Goal: Understand process/instructions: Learn how to perform a task or action

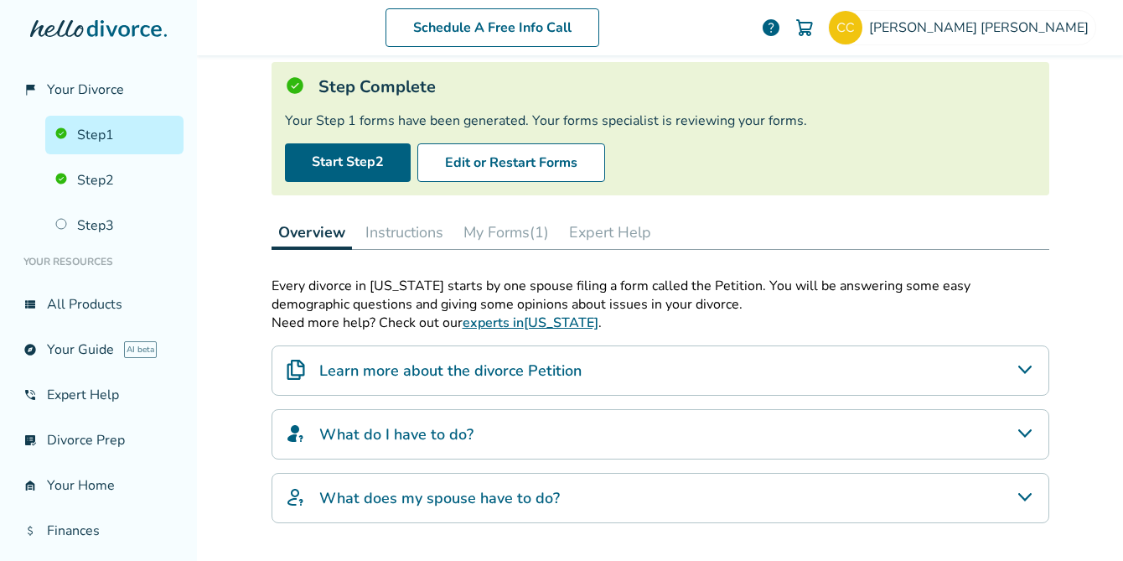
scroll to position [101, 0]
click at [393, 232] on button "Instructions" at bounding box center [404, 232] width 91 height 34
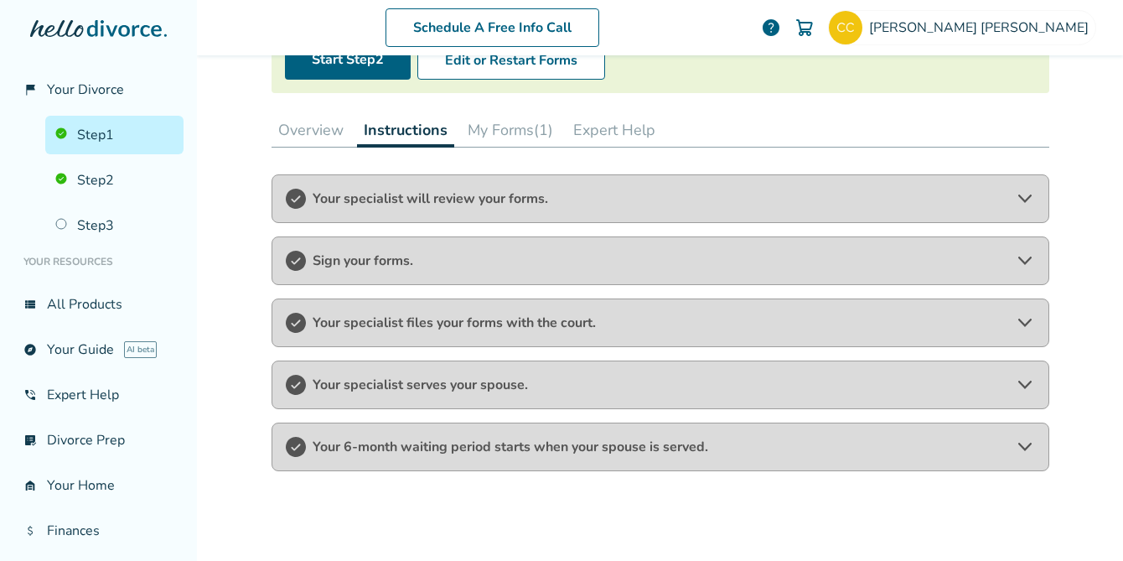
scroll to position [208, 0]
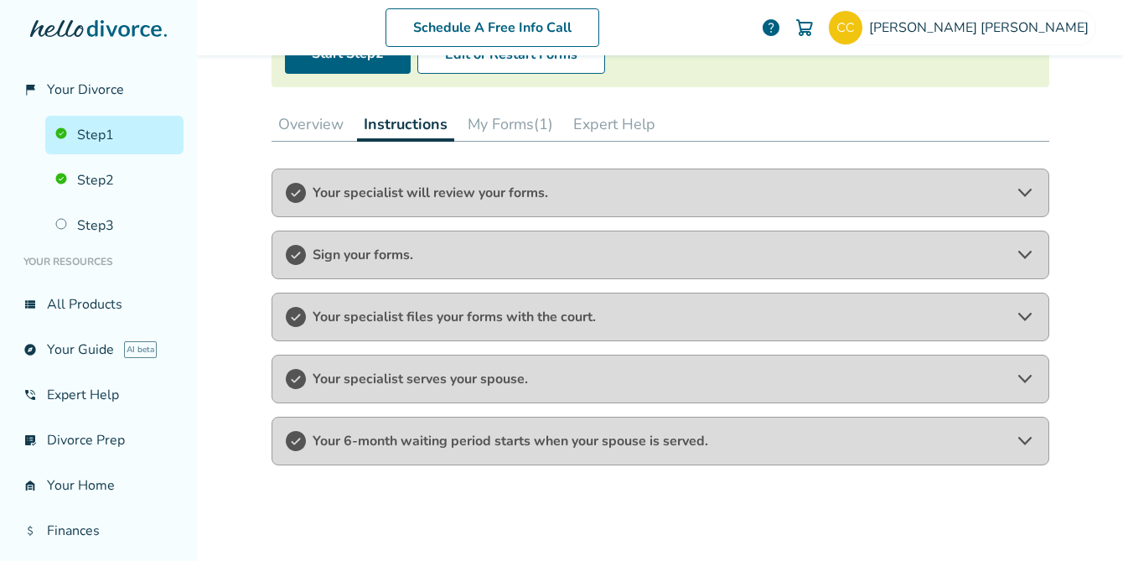
click at [505, 438] on span "Your 6-month waiting period starts when your spouse is served." at bounding box center [661, 441] width 696 height 18
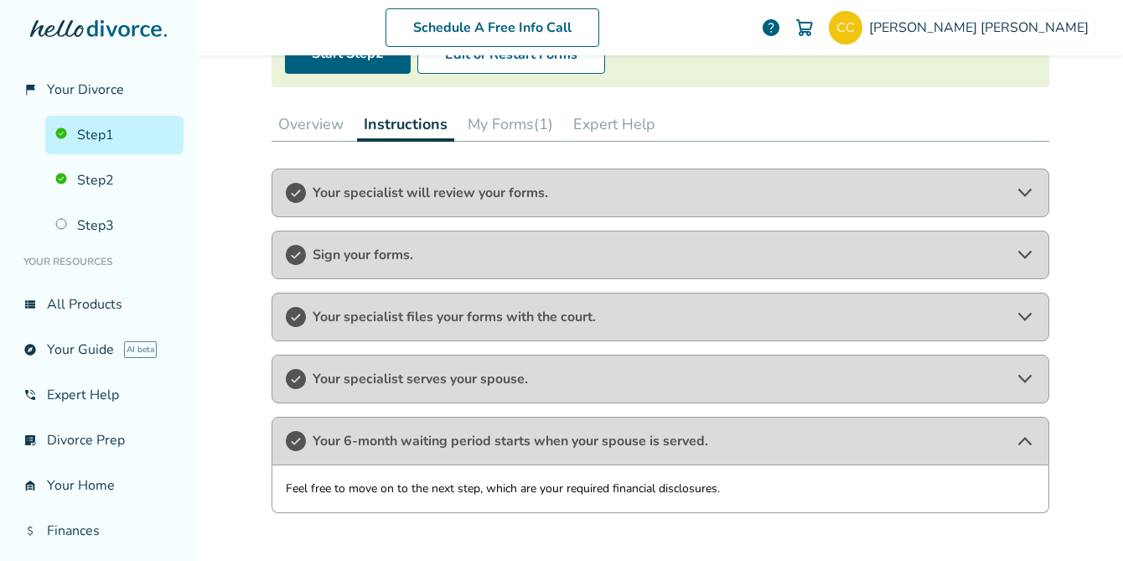
click at [490, 124] on button "My Forms (1)" at bounding box center [510, 124] width 99 height 34
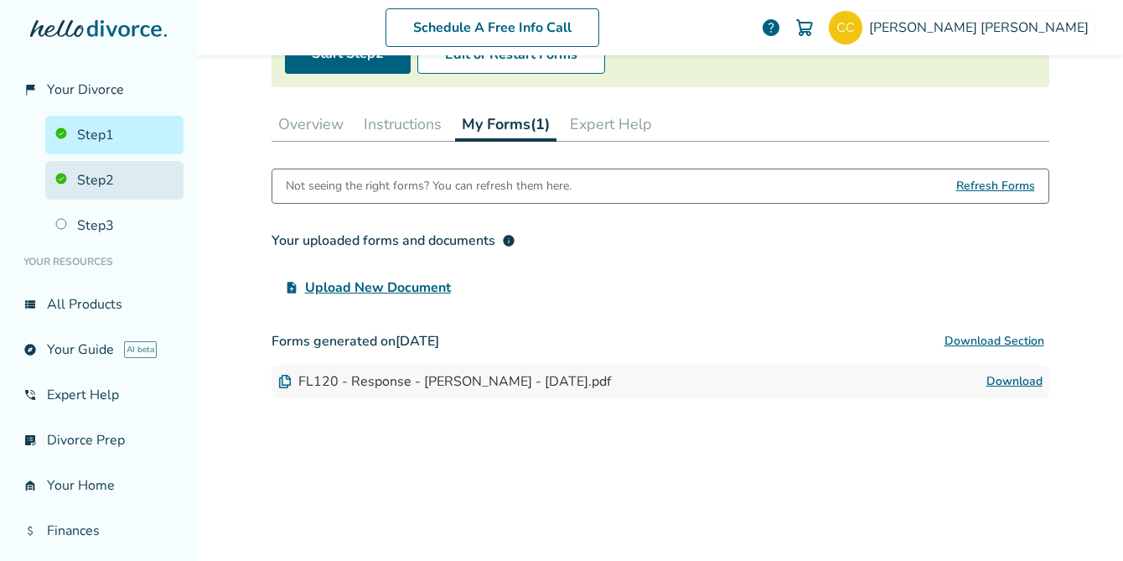
click at [130, 164] on link "Step 2" at bounding box center [114, 180] width 138 height 39
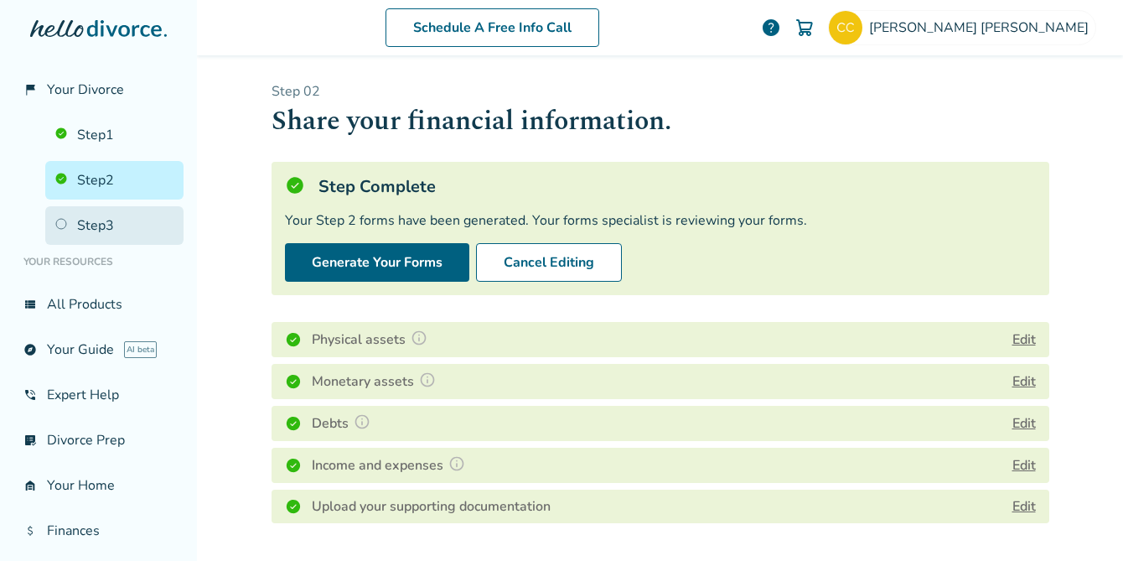
click at [118, 218] on link "Step 3" at bounding box center [114, 225] width 138 height 39
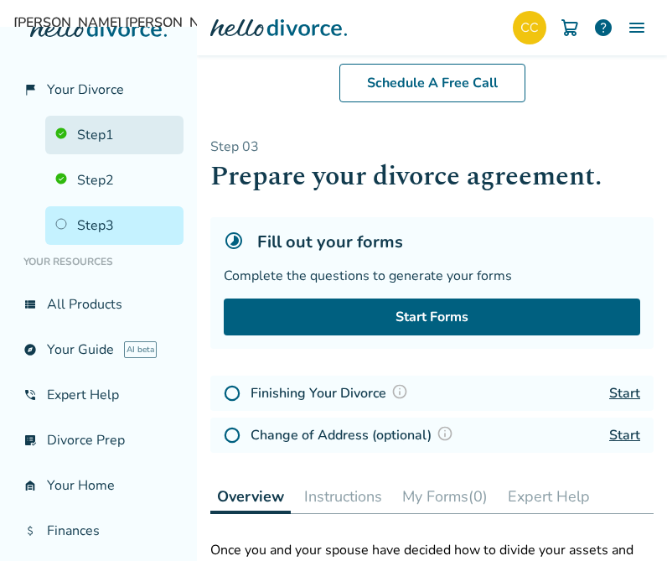
click at [107, 127] on link "Step 1" at bounding box center [114, 135] width 138 height 39
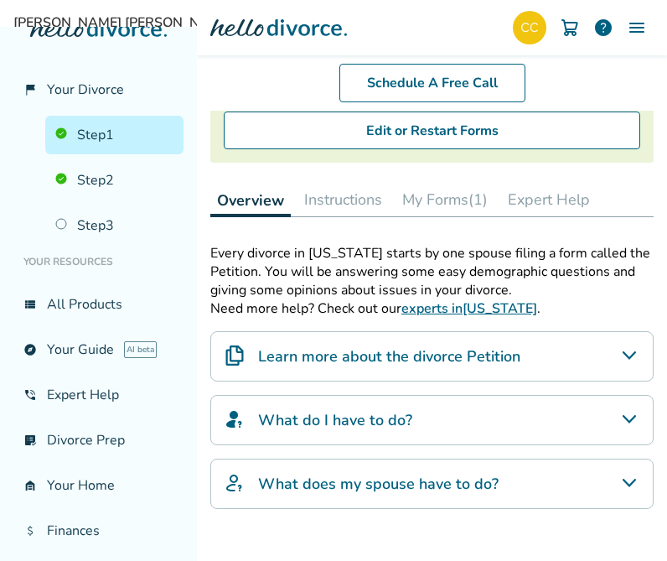
scroll to position [277, 0]
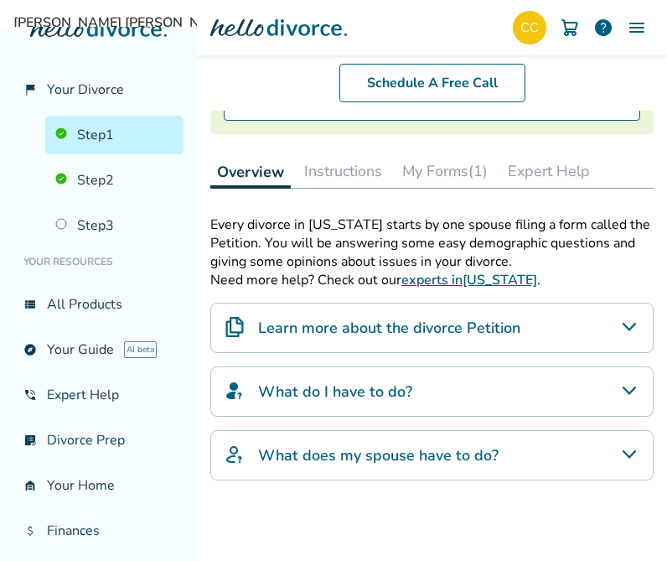
click at [438, 161] on button "My Forms (1)" at bounding box center [445, 171] width 99 height 34
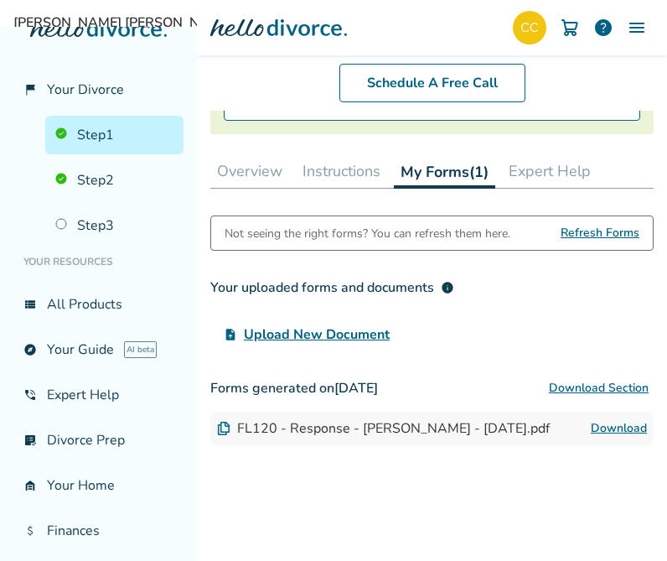
click at [531, 165] on button "Expert Help" at bounding box center [550, 171] width 96 height 34
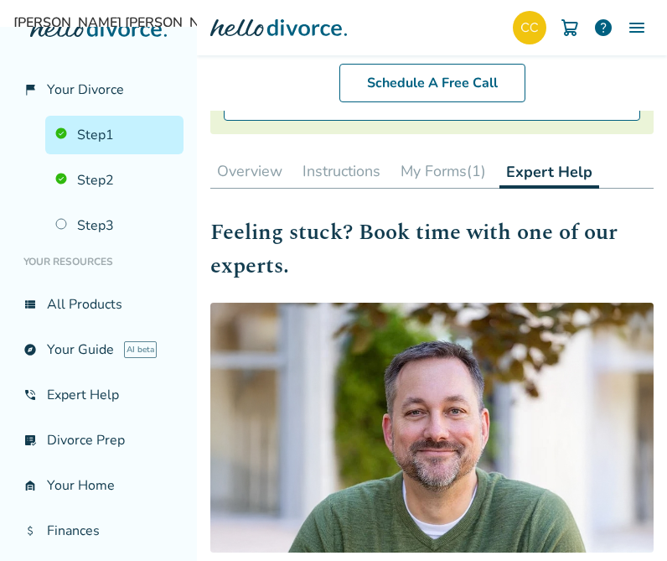
click at [375, 168] on button "Instructions" at bounding box center [341, 171] width 91 height 34
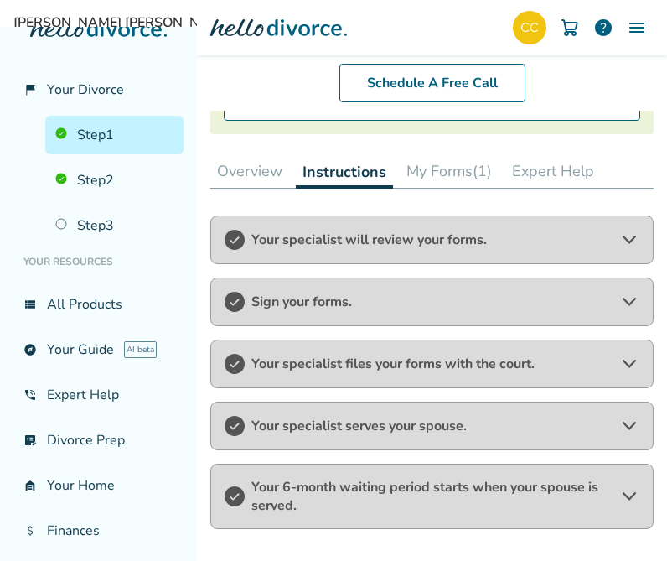
click at [378, 417] on span "Your specialist serves your spouse." at bounding box center [431, 426] width 361 height 18
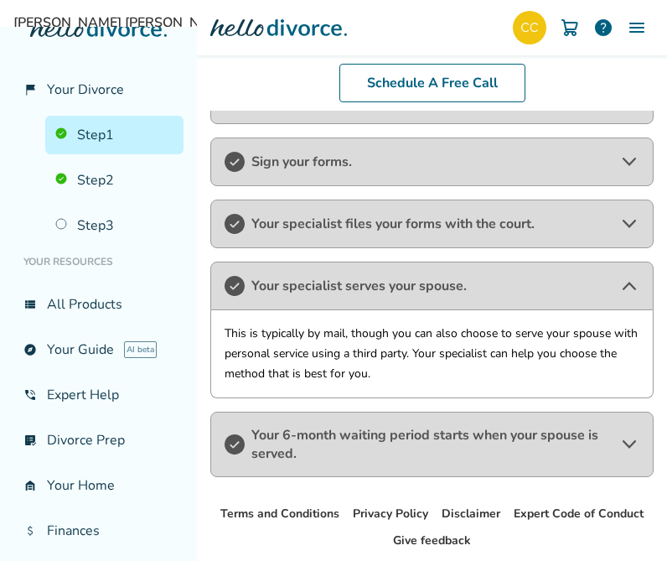
scroll to position [428, 0]
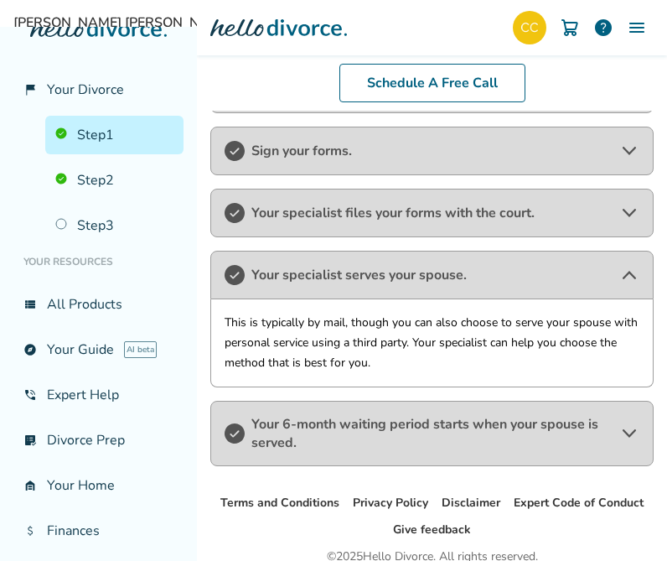
click at [378, 417] on span "Your 6-month waiting period starts when your spouse is served." at bounding box center [431, 433] width 361 height 37
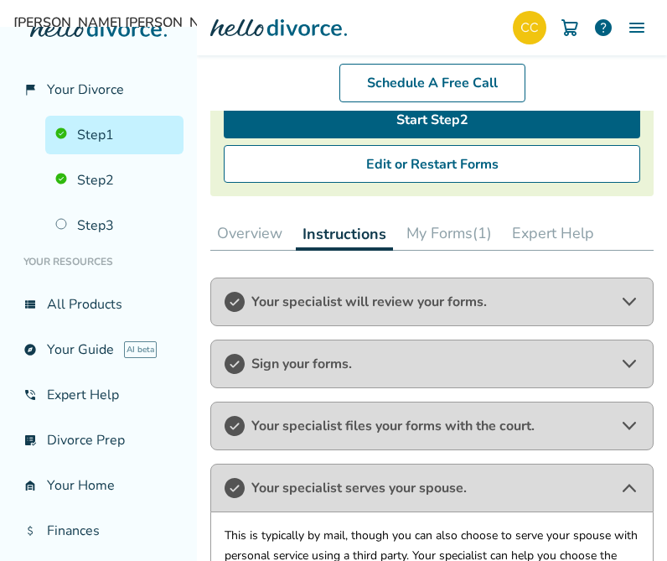
scroll to position [215, 0]
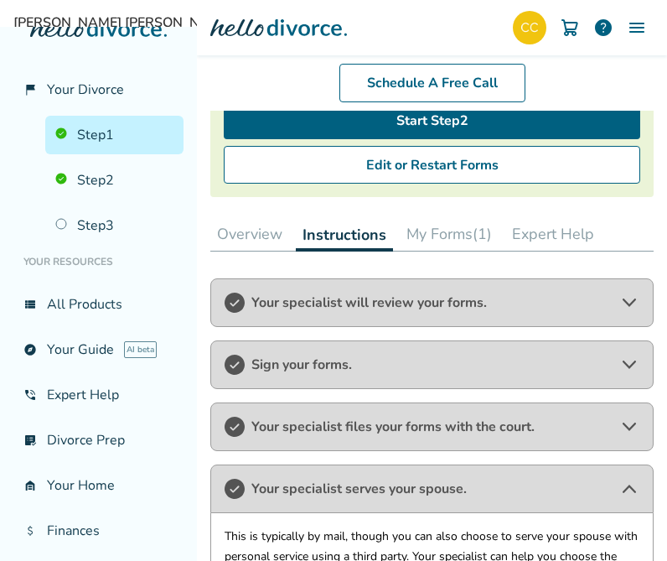
click at [268, 244] on button "Overview" at bounding box center [249, 234] width 79 height 34
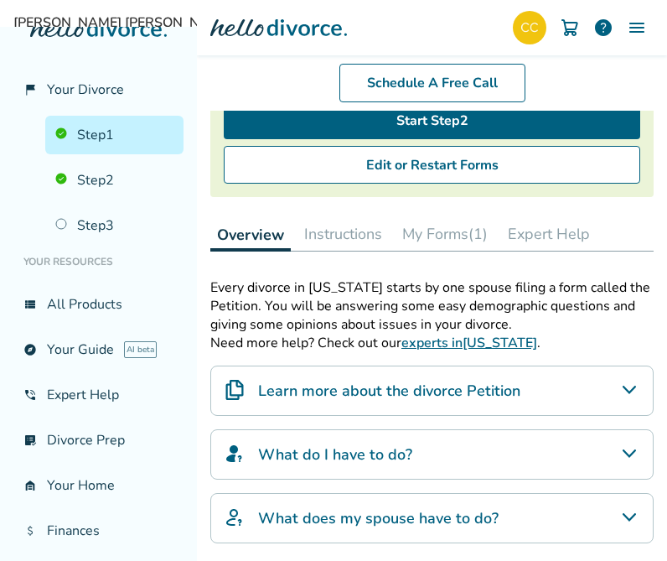
click at [449, 239] on button "My Forms (1)" at bounding box center [445, 234] width 99 height 34
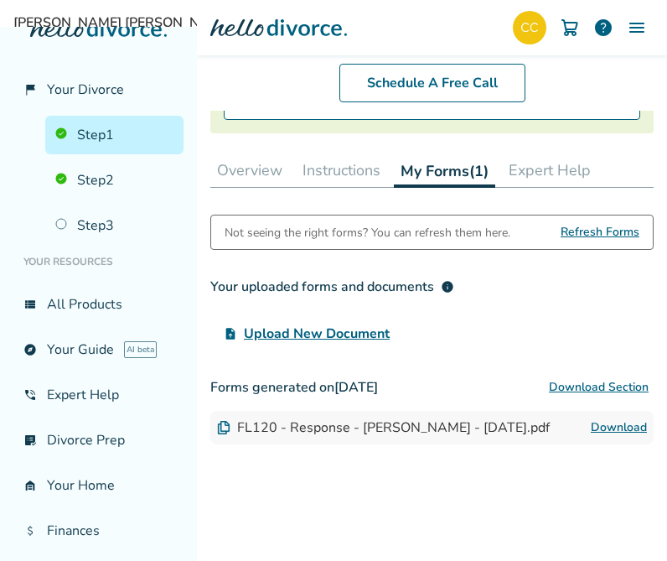
scroll to position [276, 0]
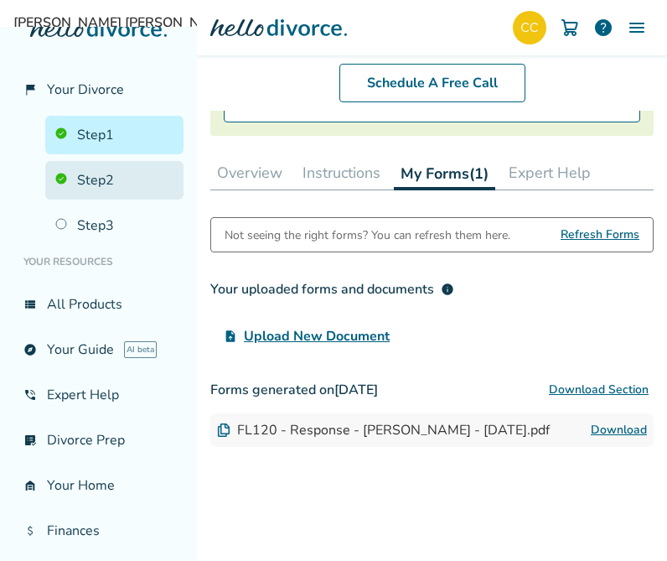
click at [79, 180] on link "Step 2" at bounding box center [114, 180] width 138 height 39
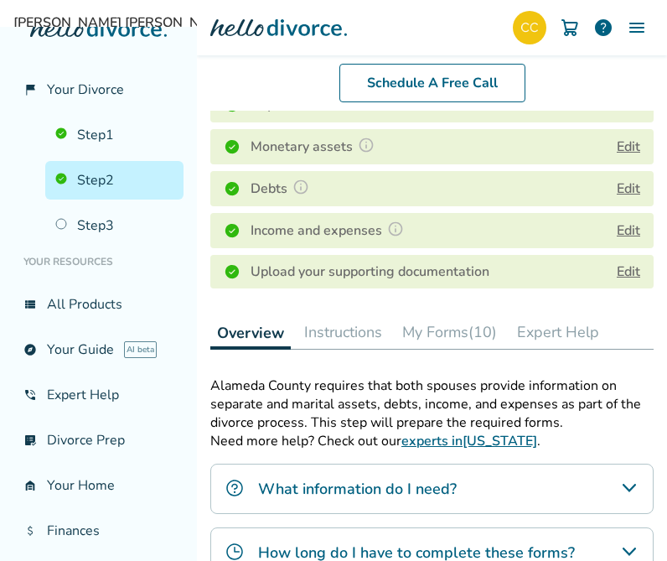
scroll to position [366, 0]
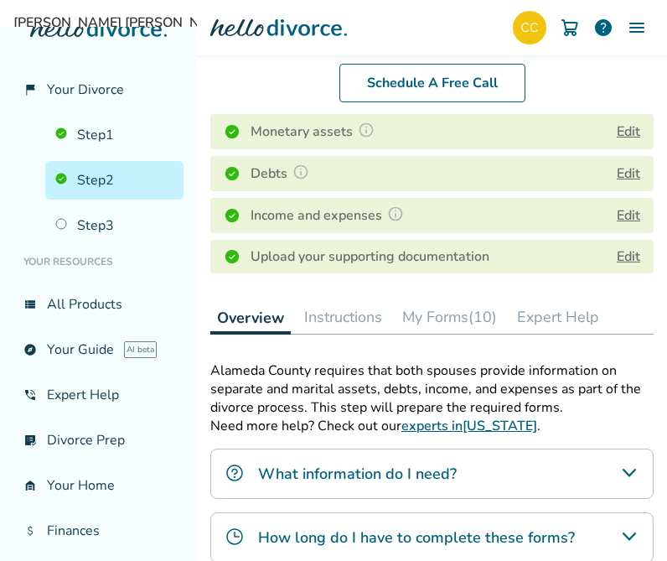
click at [440, 317] on button "My Forms (10)" at bounding box center [450, 317] width 108 height 34
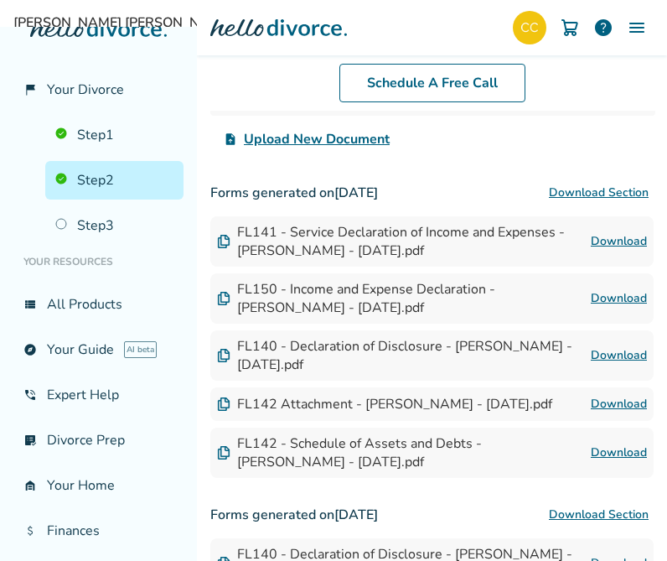
scroll to position [733, 0]
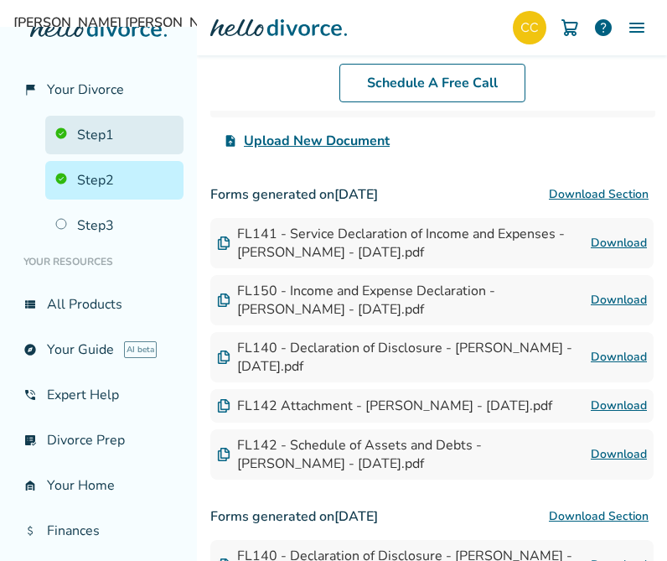
click at [79, 138] on link "Step 1" at bounding box center [114, 135] width 138 height 39
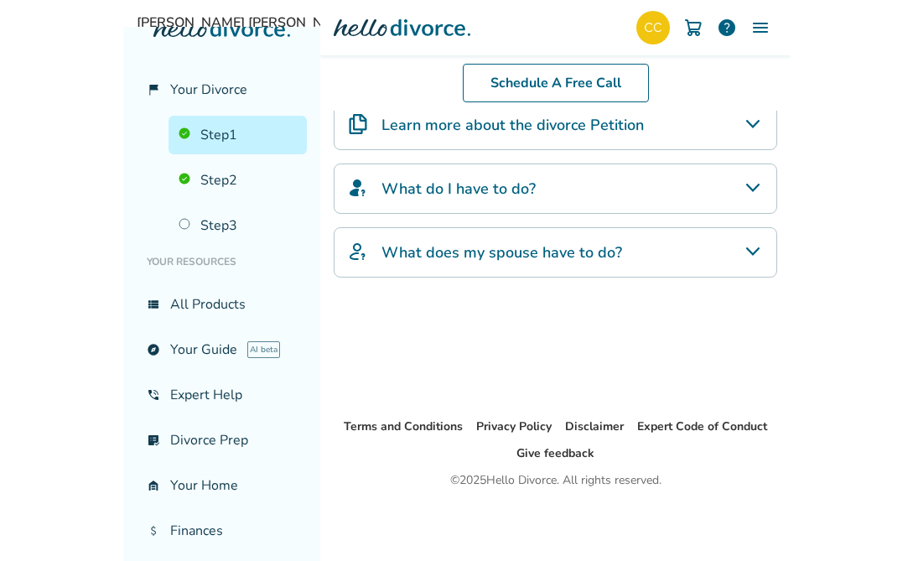
scroll to position [137, 0]
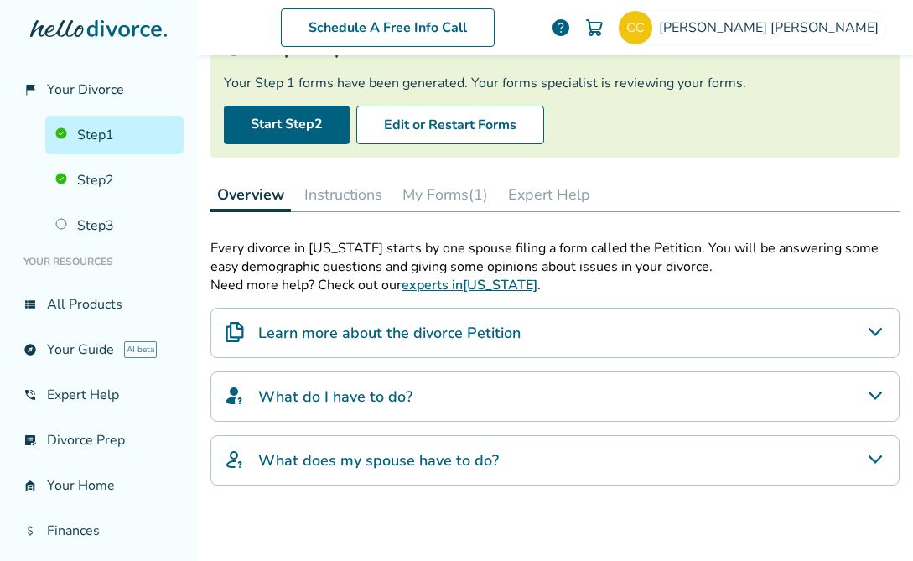
click at [407, 194] on button "My Forms (1)" at bounding box center [445, 195] width 99 height 34
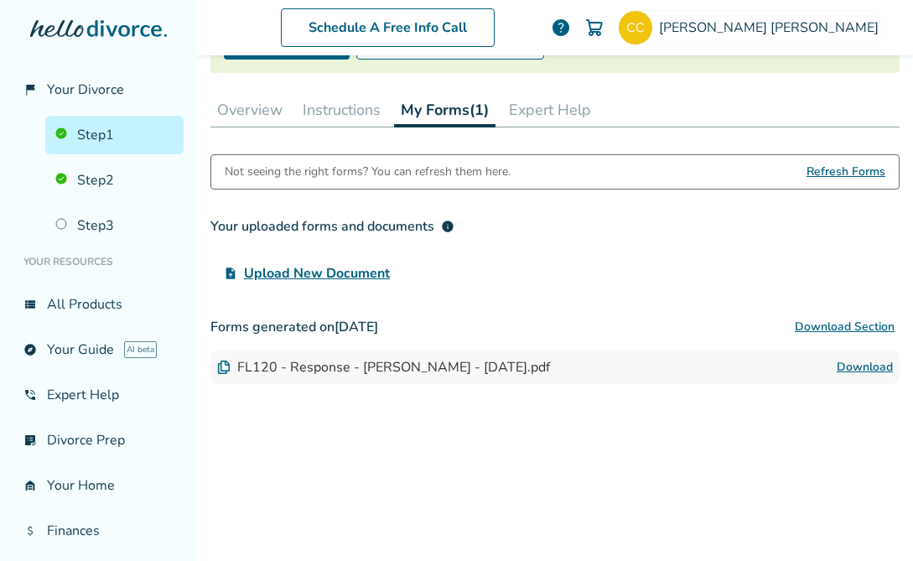
scroll to position [223, 0]
